Goal: Task Accomplishment & Management: Use online tool/utility

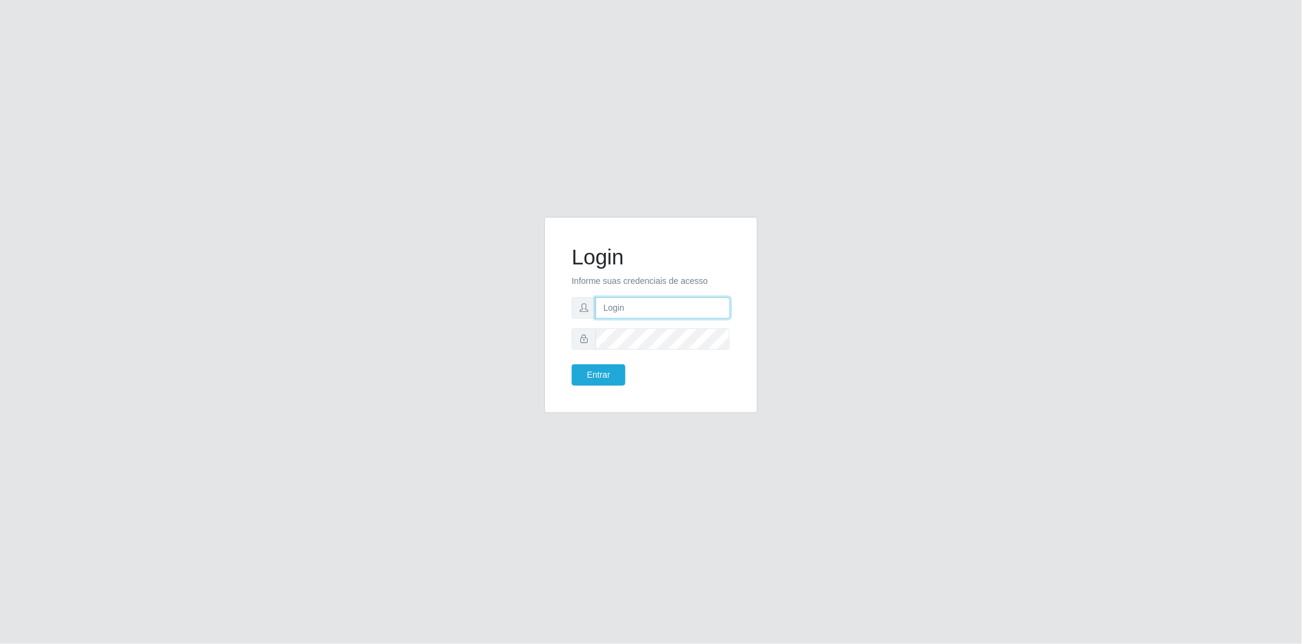
click at [653, 308] on input "text" at bounding box center [663, 308] width 135 height 21
type input "[EMAIL_ADDRESS][DOMAIN_NAME]"
click at [572, 365] on button "Entrar" at bounding box center [599, 375] width 54 height 21
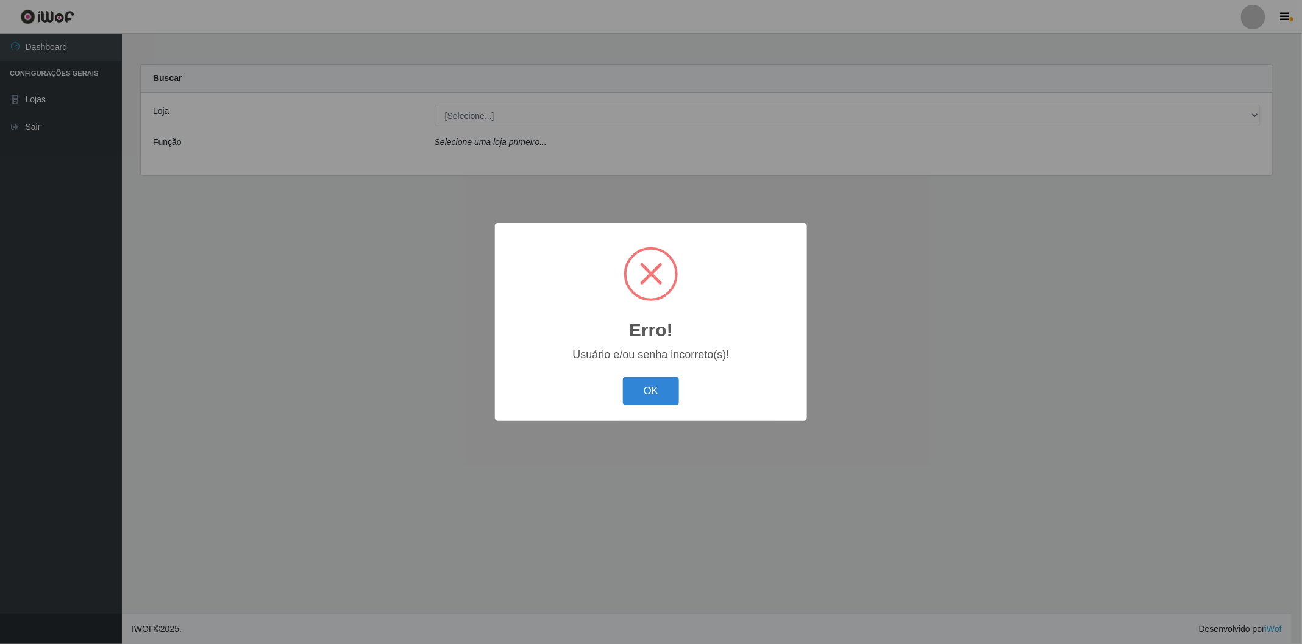
drag, startPoint x: 651, startPoint y: 388, endPoint x: 650, endPoint y: 380, distance: 7.4
click at [651, 388] on button "OK" at bounding box center [651, 391] width 57 height 29
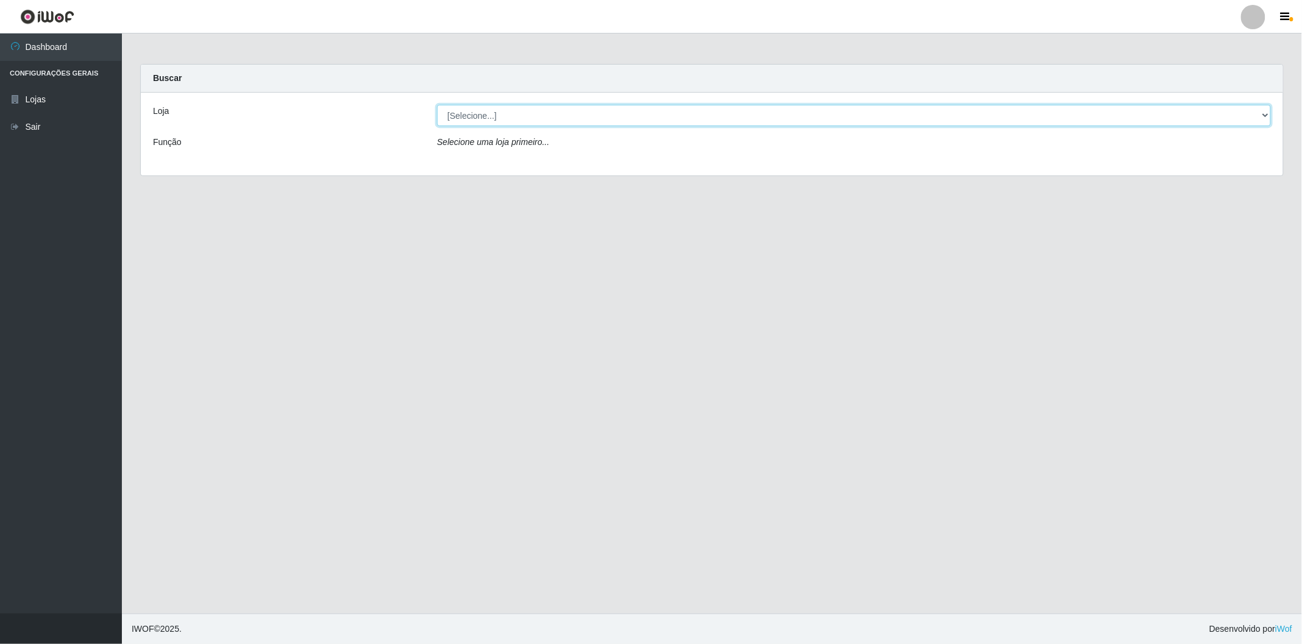
click at [538, 107] on select "[Selecione...] BomQueSó Agreste - Loja 2" at bounding box center [854, 115] width 834 height 21
select select "214"
click at [437, 105] on select "[Selecione...] BomQueSó Agreste - Loja 2" at bounding box center [854, 115] width 834 height 21
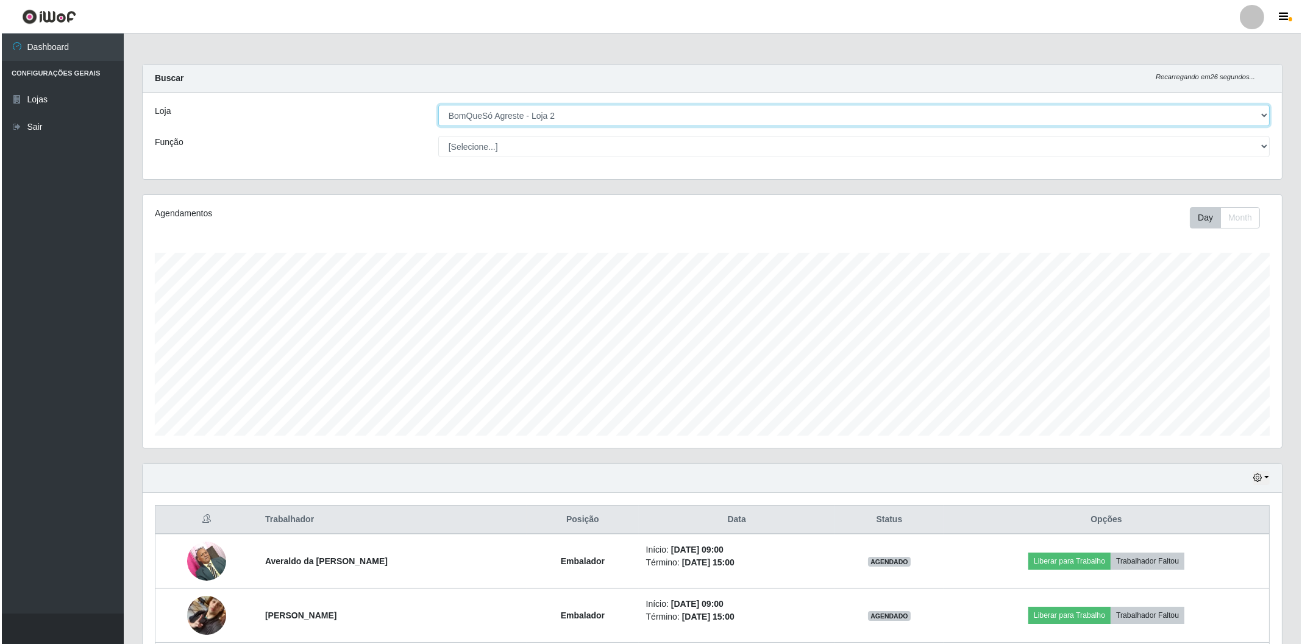
scroll to position [203, 0]
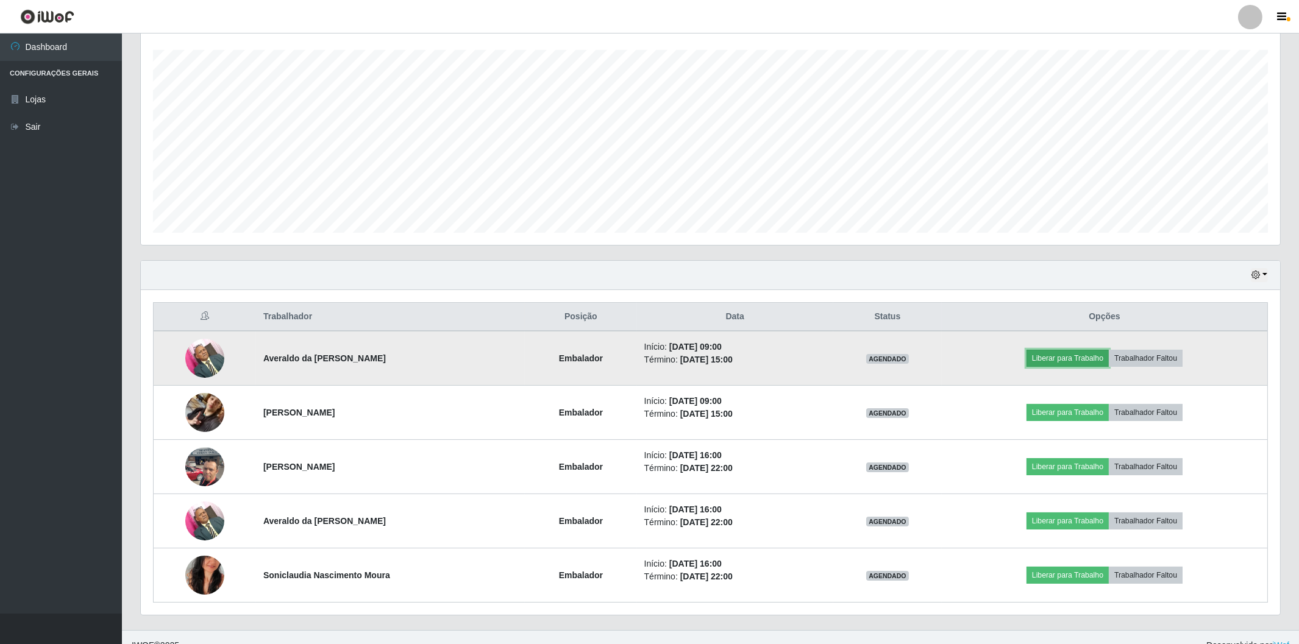
click at [1080, 363] on button "Liberar para Trabalho" at bounding box center [1068, 358] width 82 height 17
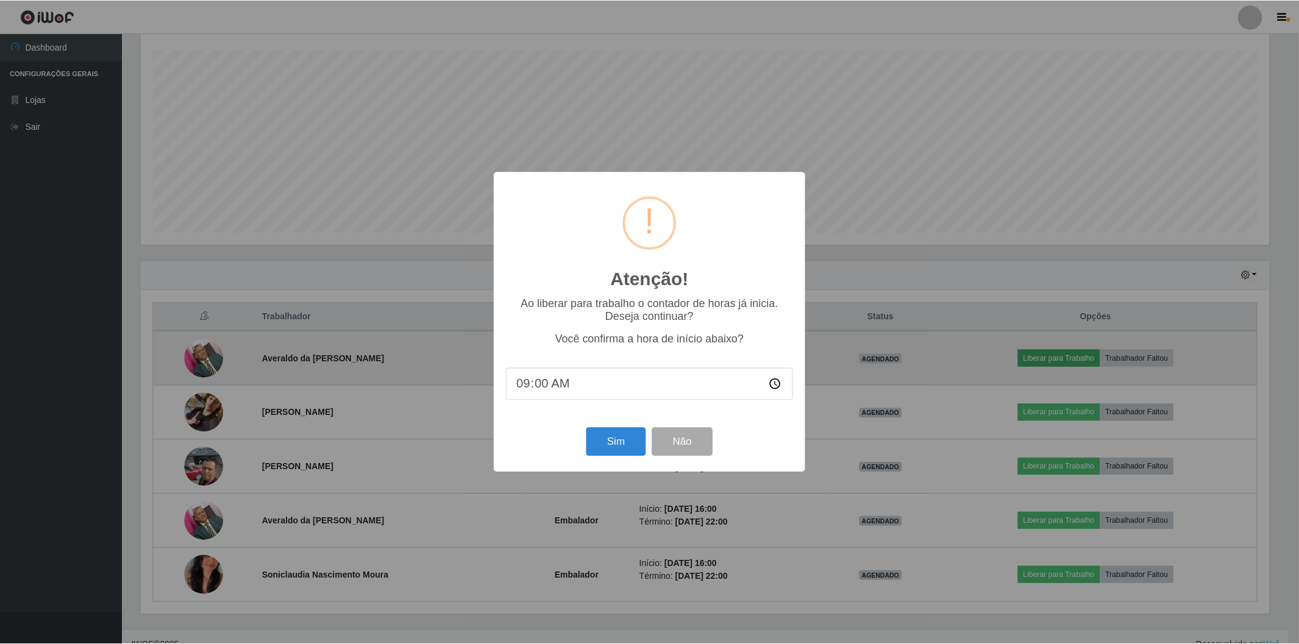
scroll to position [252, 1132]
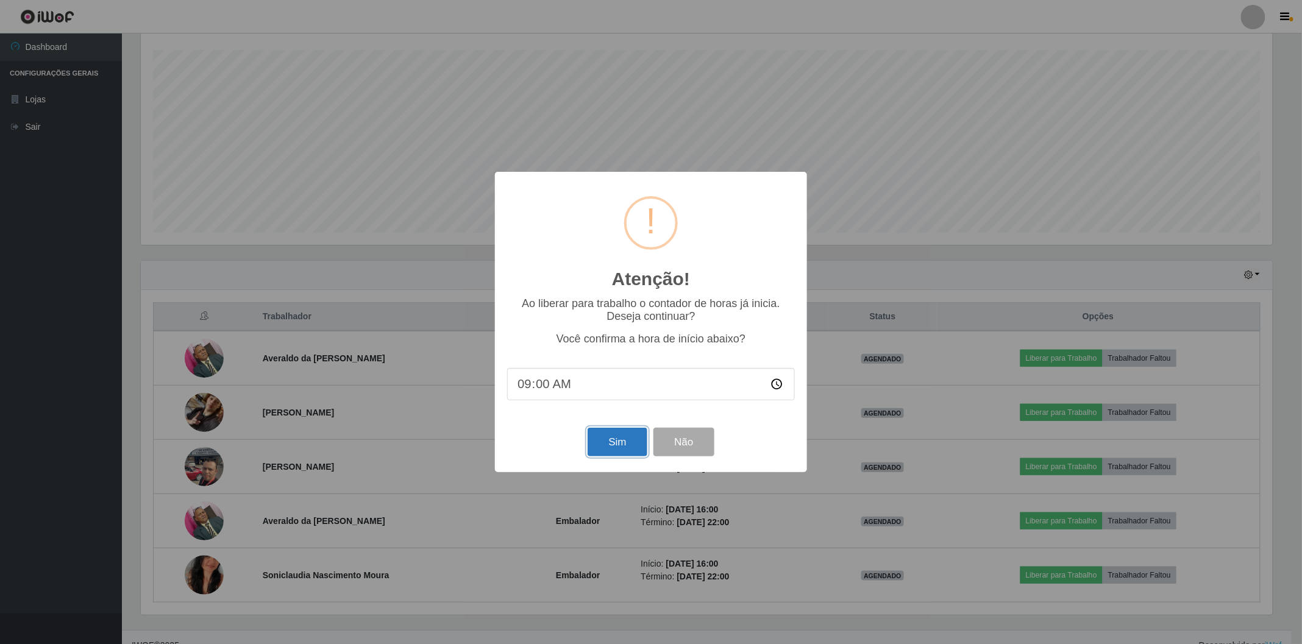
click at [608, 452] on button "Sim" at bounding box center [617, 442] width 59 height 29
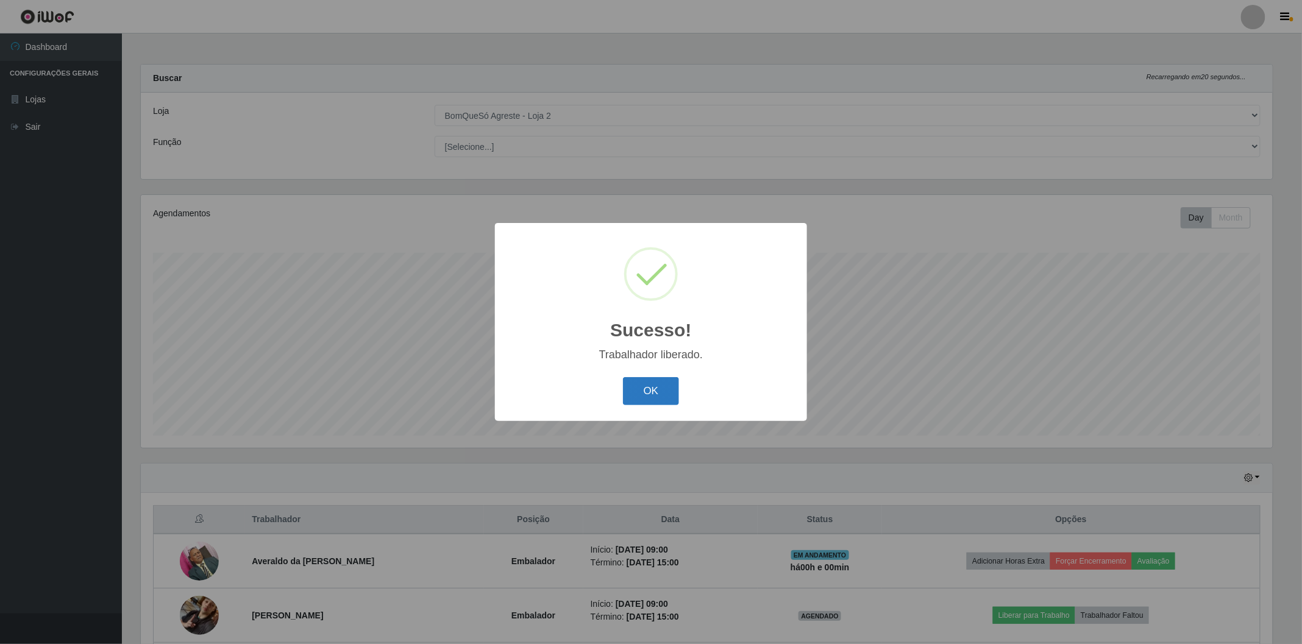
click at [669, 388] on button "OK" at bounding box center [651, 391] width 57 height 29
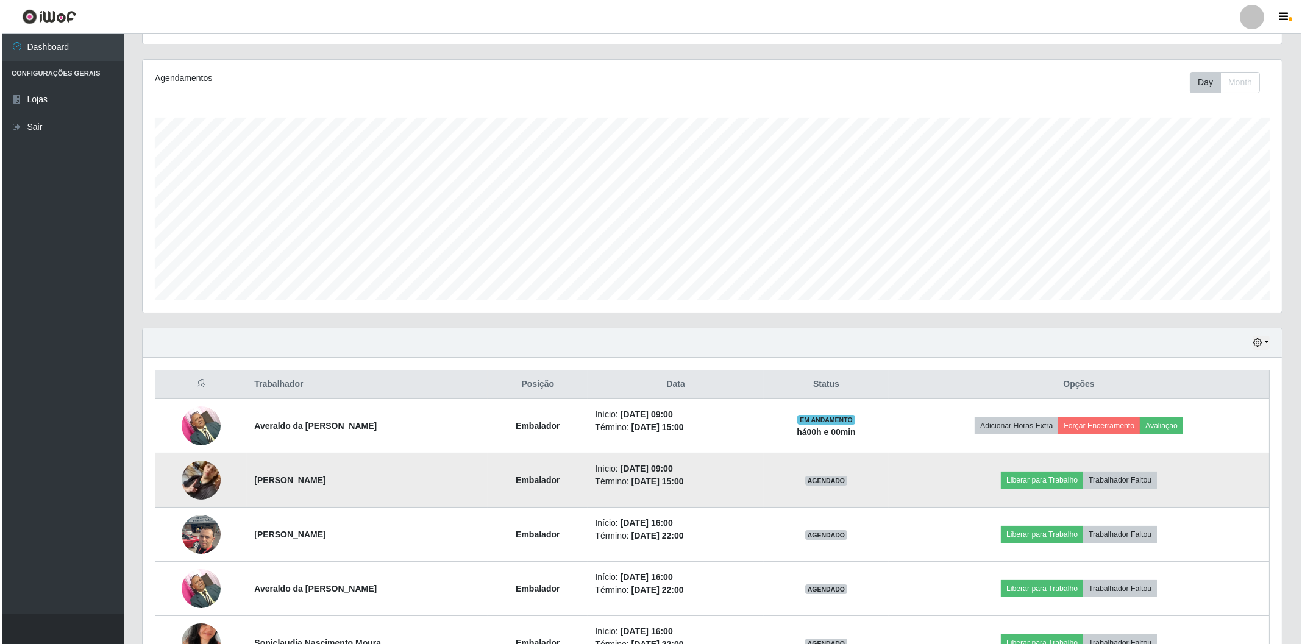
scroll to position [203, 0]
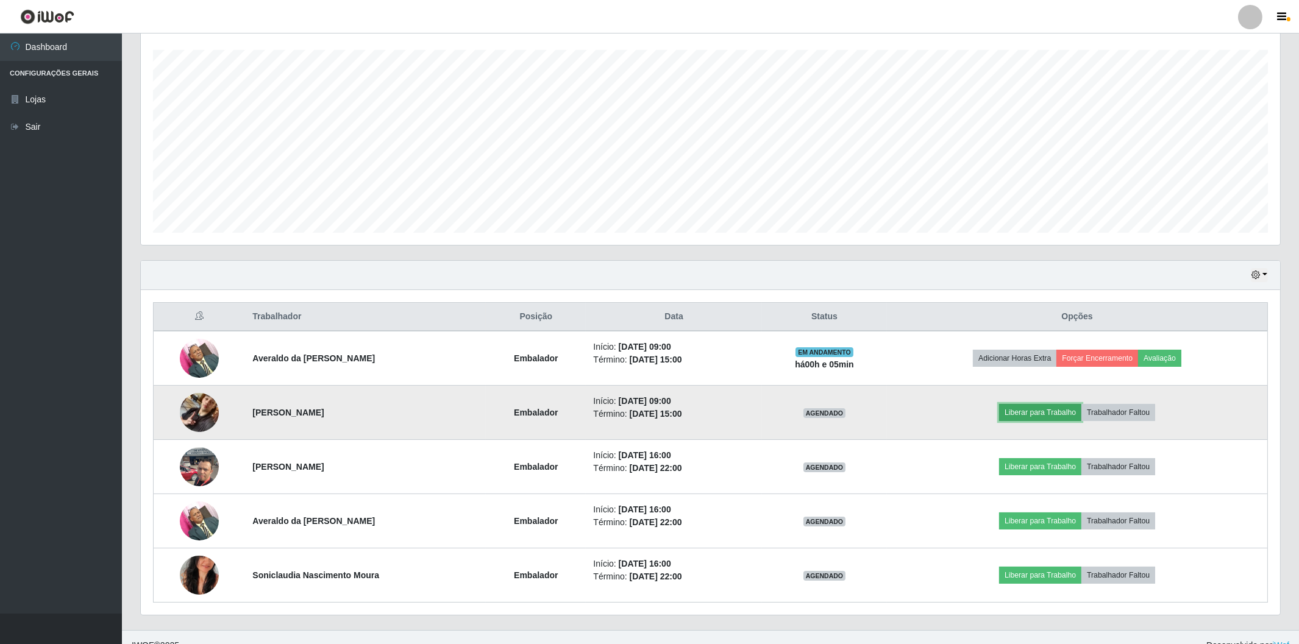
click at [1052, 412] on button "Liberar para Trabalho" at bounding box center [1040, 412] width 82 height 17
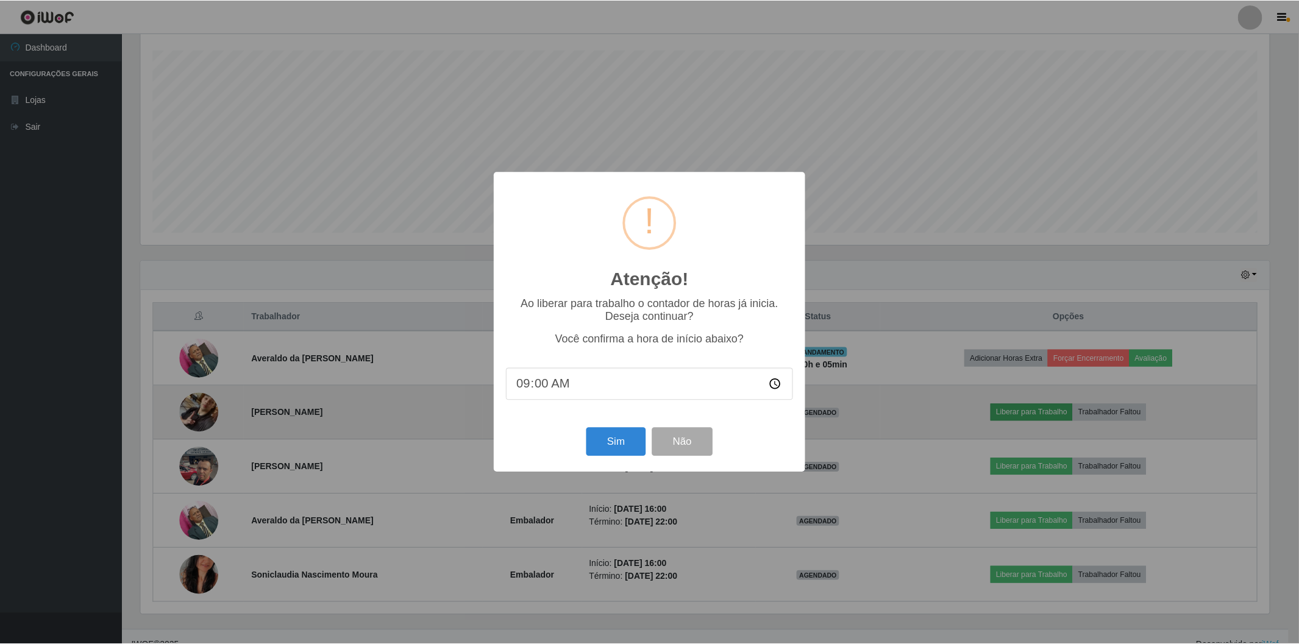
scroll to position [252, 1132]
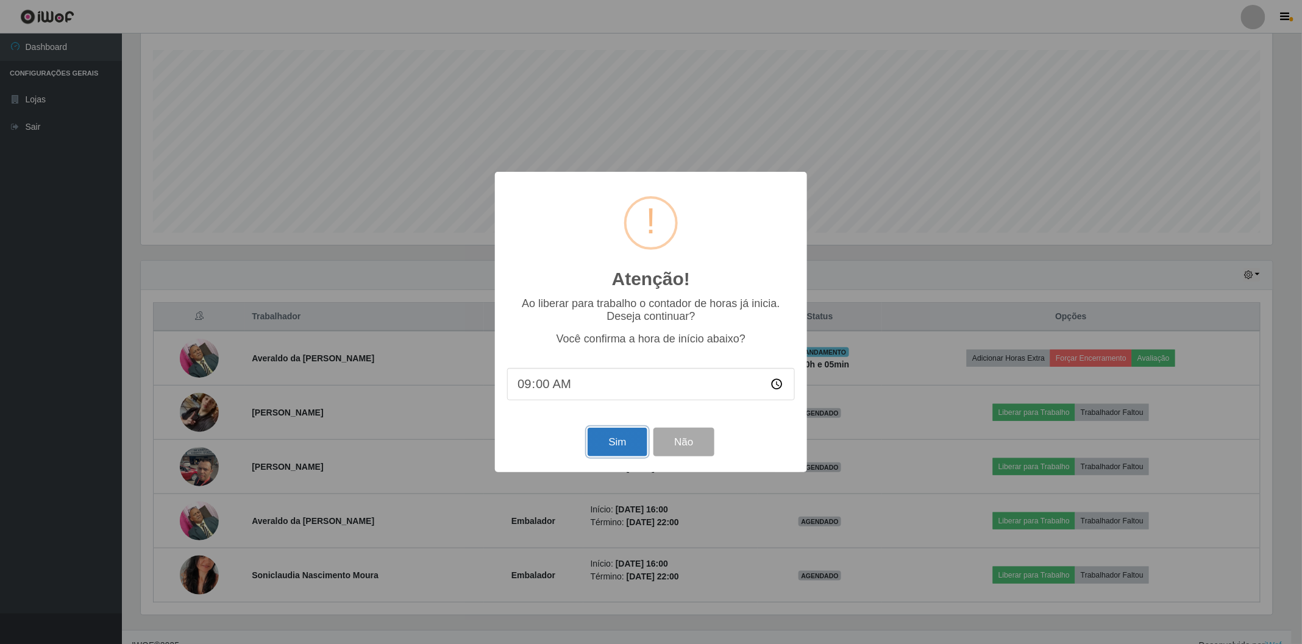
click at [610, 441] on button "Sim" at bounding box center [617, 442] width 59 height 29
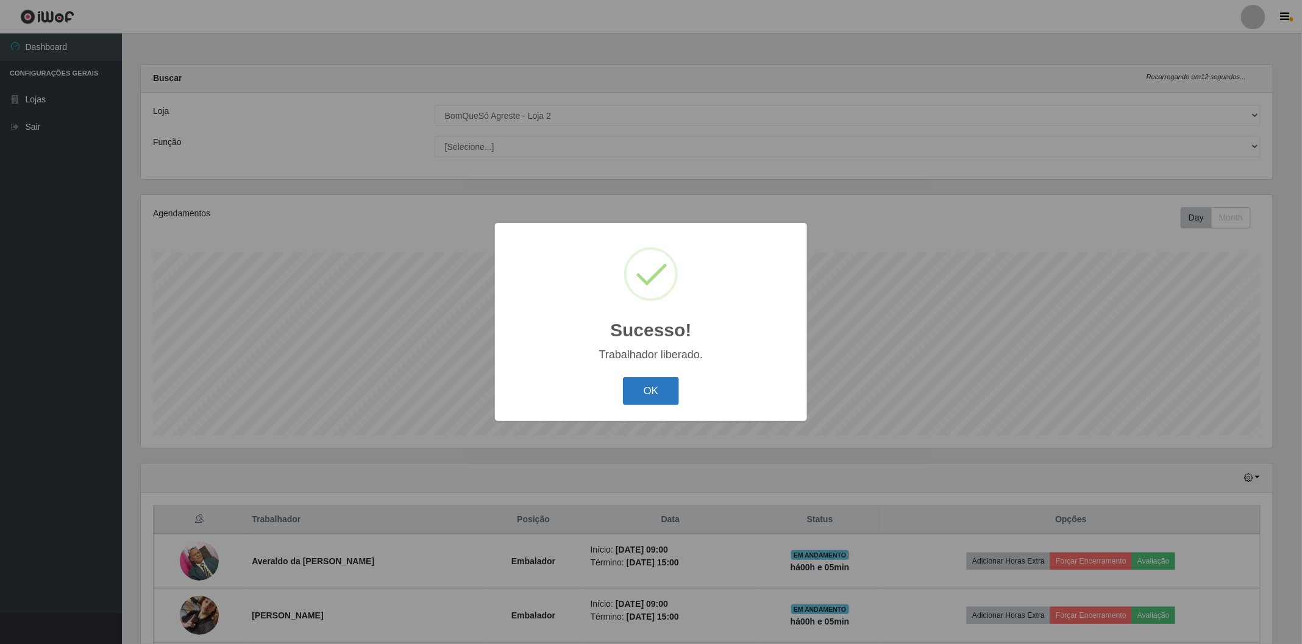
click at [644, 387] on button "OK" at bounding box center [651, 391] width 57 height 29
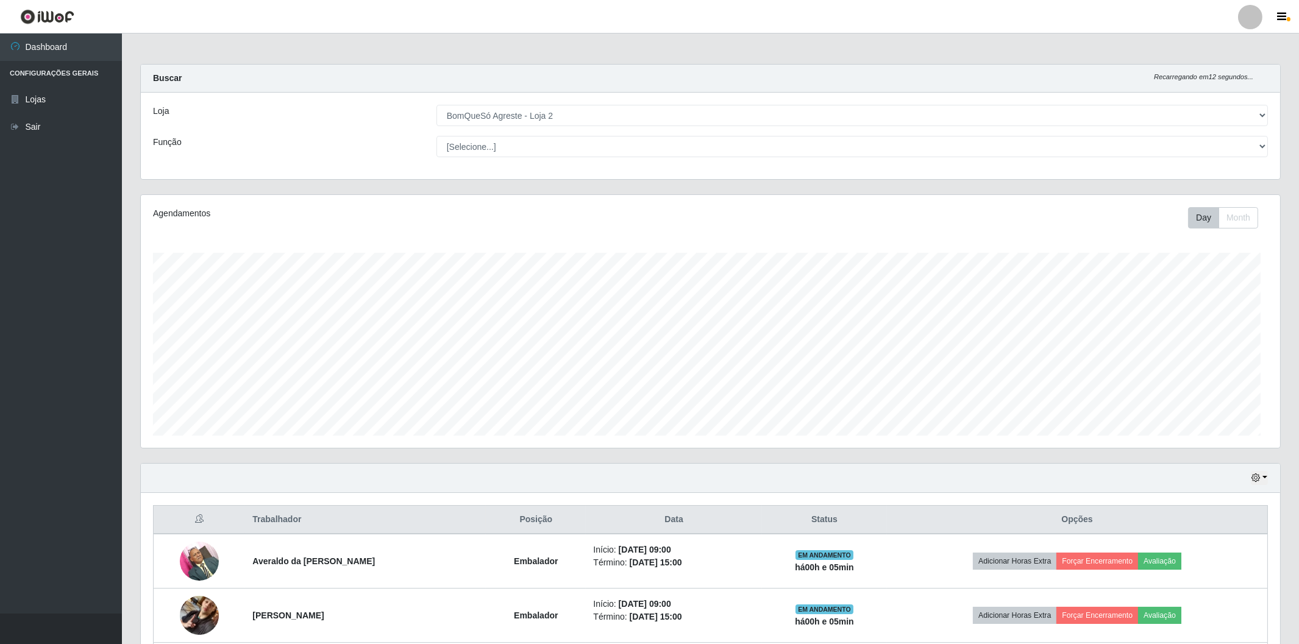
scroll to position [252, 1139]
